Goal: Transaction & Acquisition: Purchase product/service

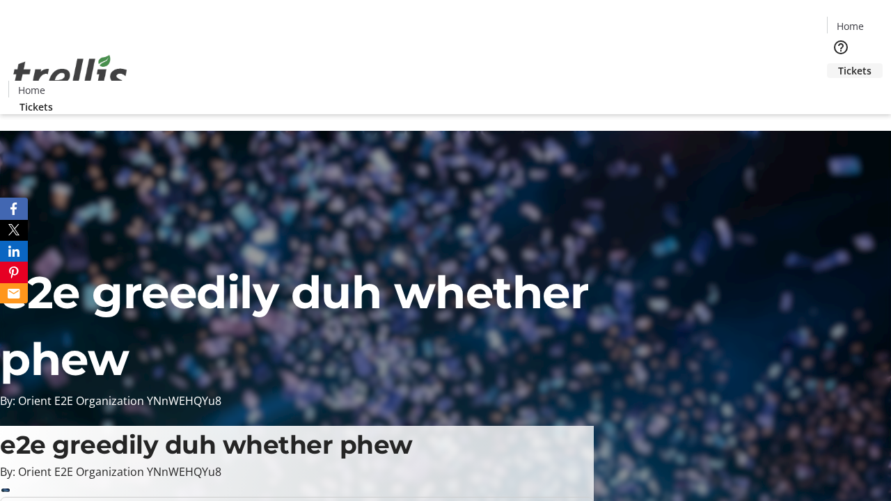
click at [838, 63] on span "Tickets" at bounding box center [854, 70] width 33 height 15
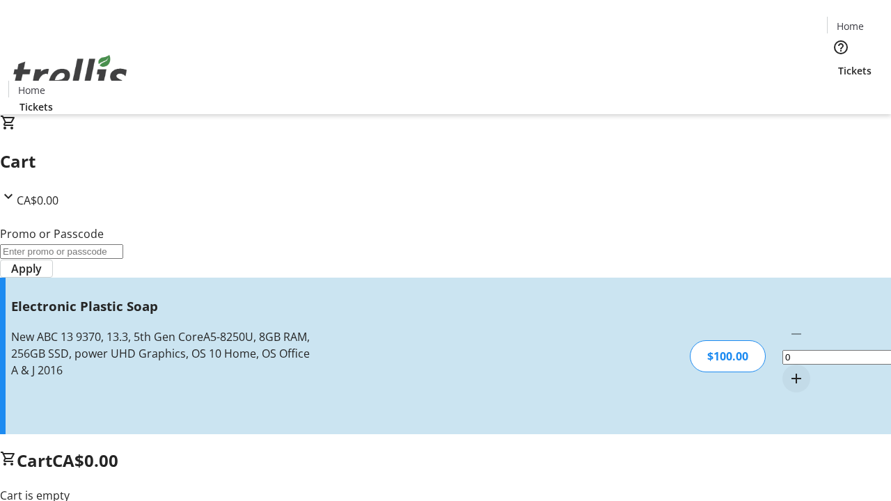
click at [788, 370] on mat-icon "Increment by one" at bounding box center [796, 378] width 17 height 17
type input "1"
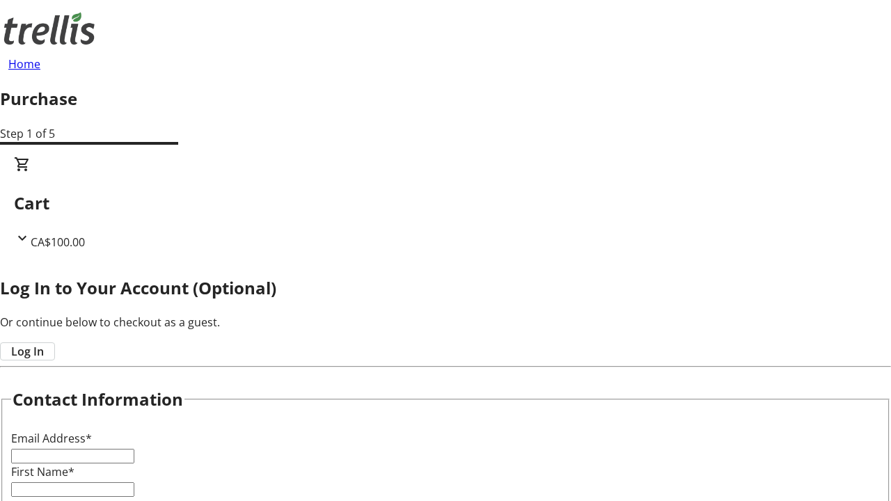
type input "FREE"
type input "[PERSON_NAME][EMAIL_ADDRESS][DOMAIN_NAME]"
type input "[PERSON_NAME]"
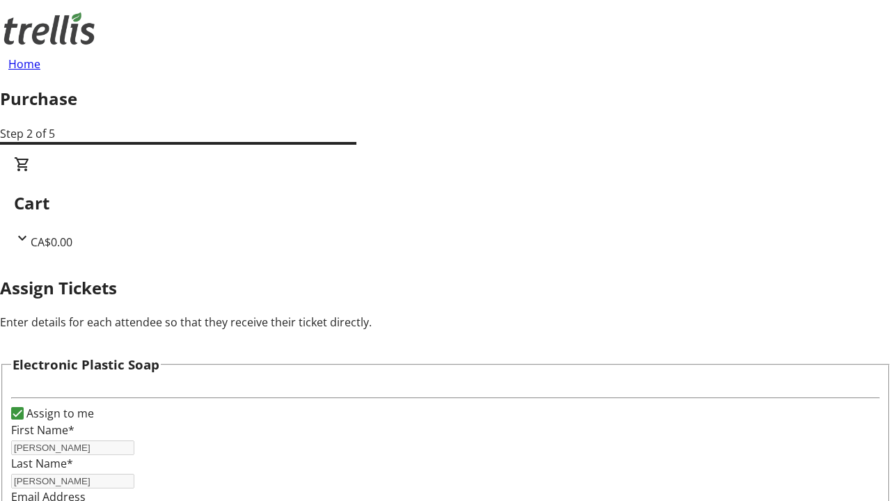
scroll to position [84, 0]
